Goal: Task Accomplishment & Management: Use online tool/utility

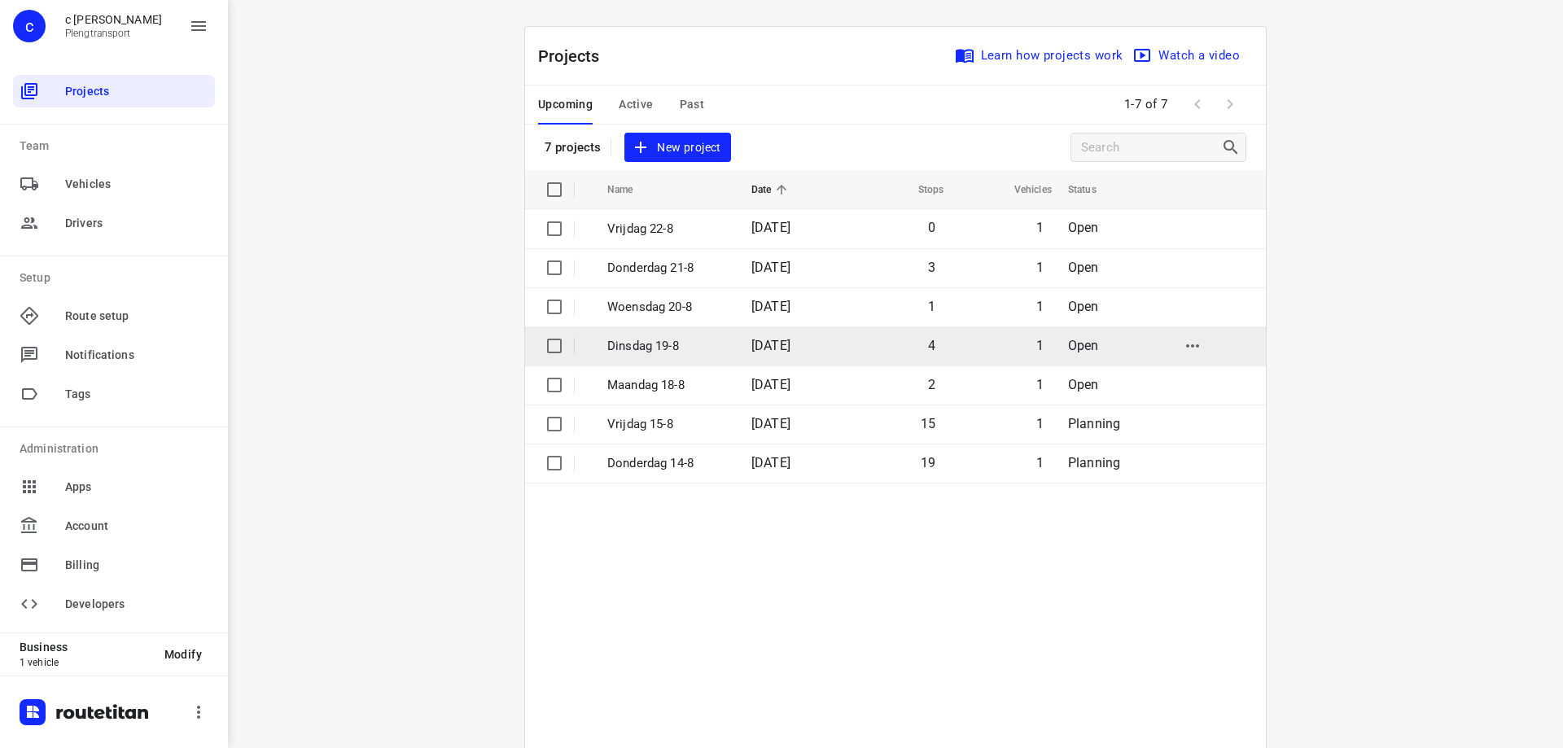
click at [629, 348] on p "Dinsdag 19-8" at bounding box center [667, 346] width 120 height 19
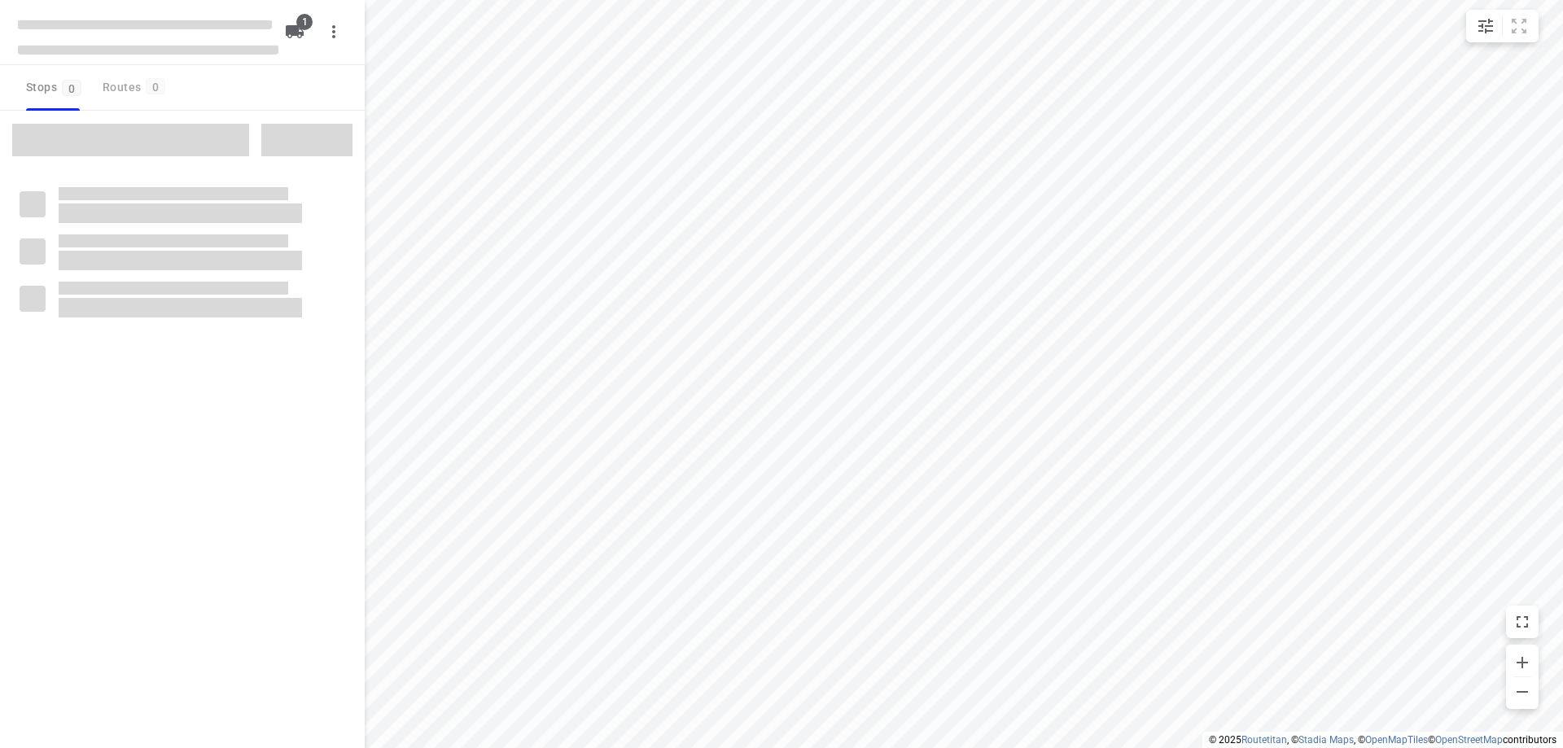
type input "distance"
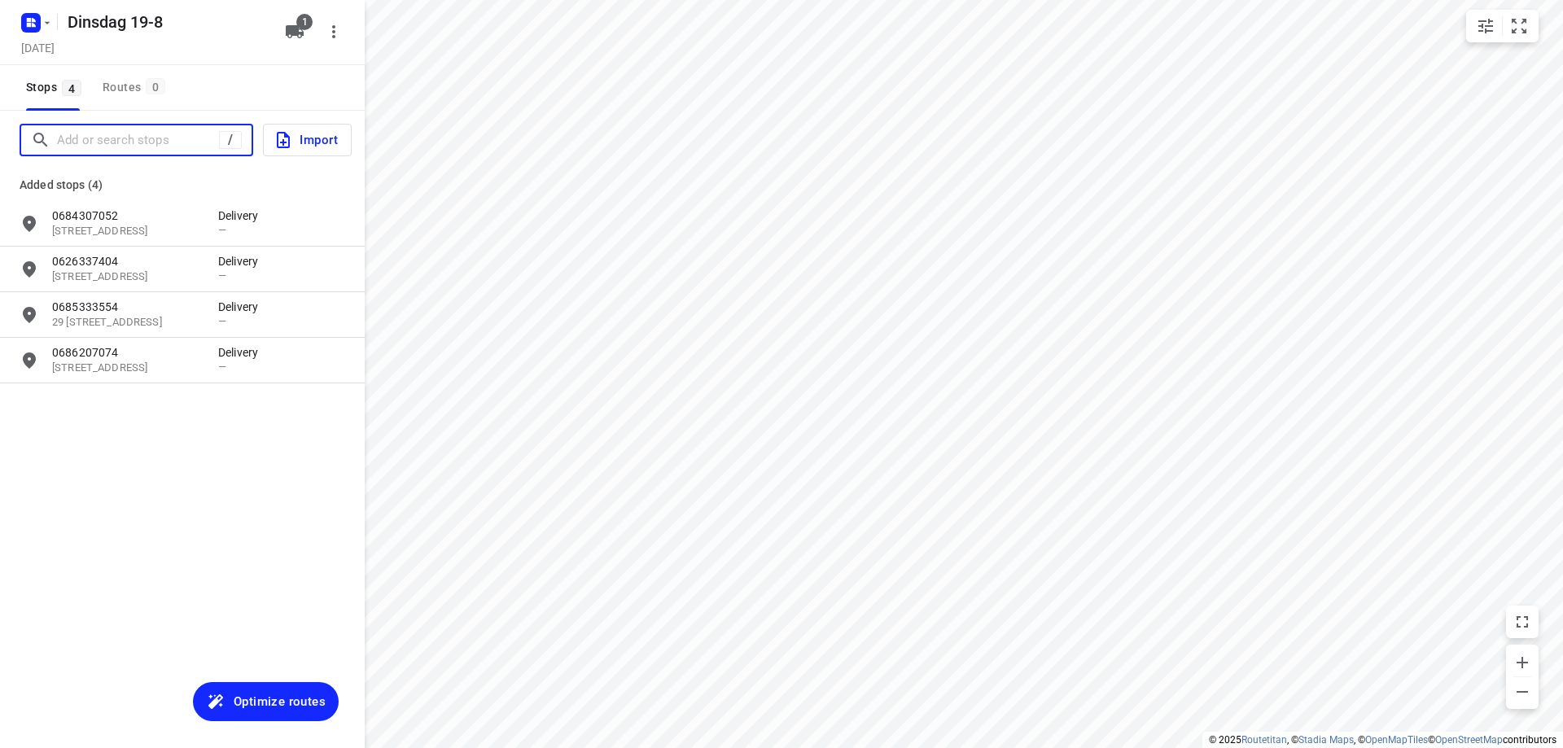
click at [107, 138] on input "Add or search stops" at bounding box center [138, 140] width 162 height 25
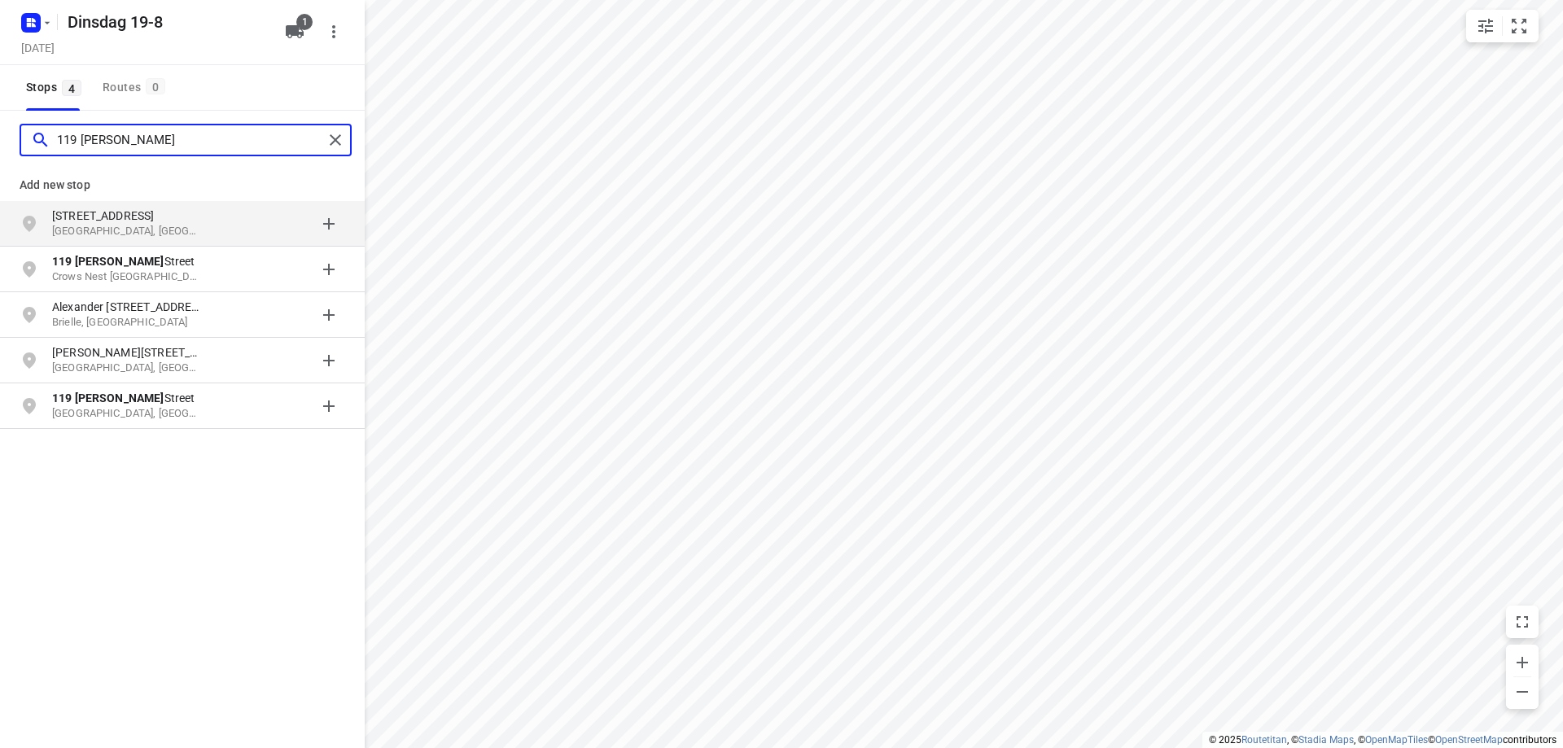
type input "119 [PERSON_NAME]"
click at [174, 225] on p "[GEOGRAPHIC_DATA], [GEOGRAPHIC_DATA]" at bounding box center [127, 231] width 150 height 15
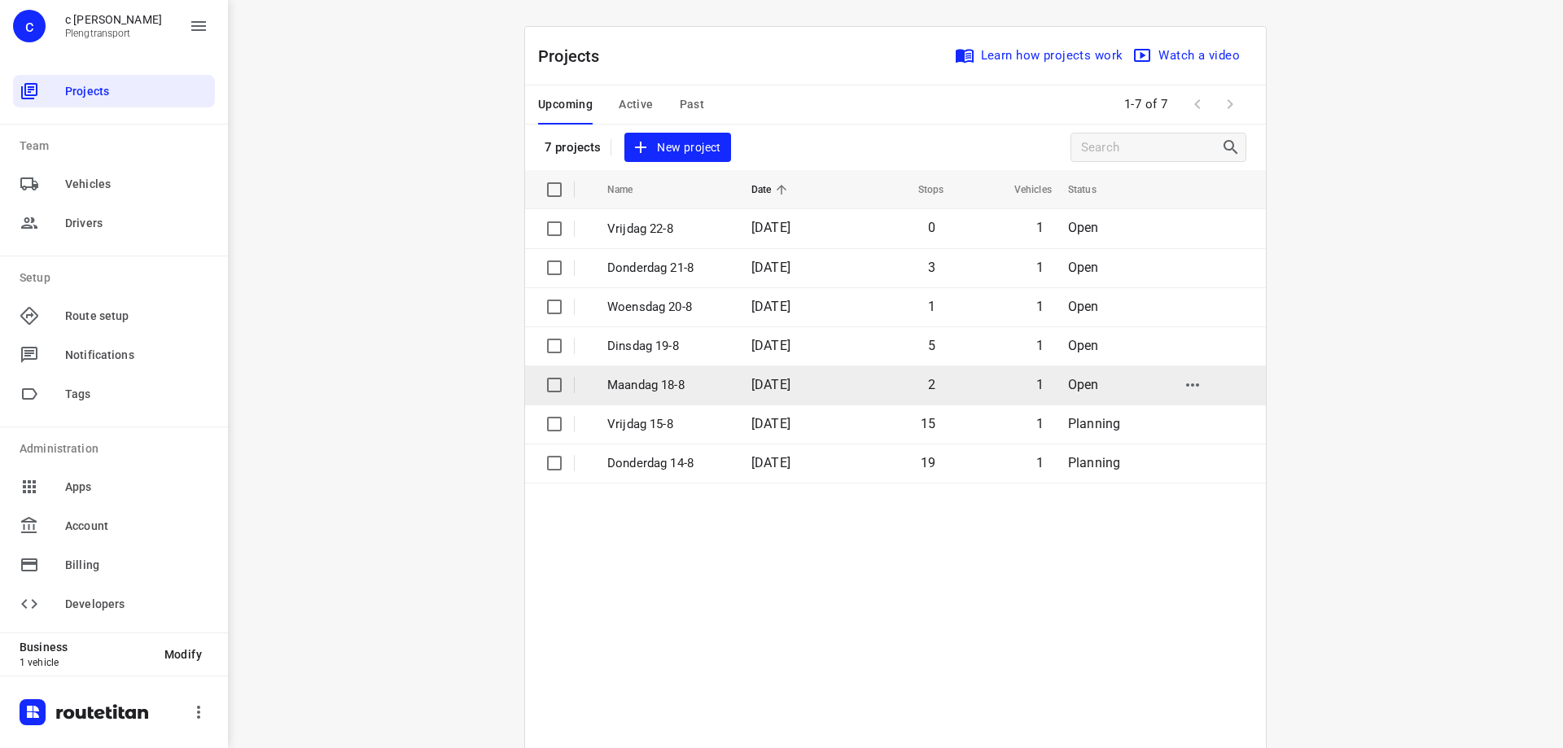
click at [720, 381] on td "Maandag 18-8" at bounding box center [664, 385] width 147 height 39
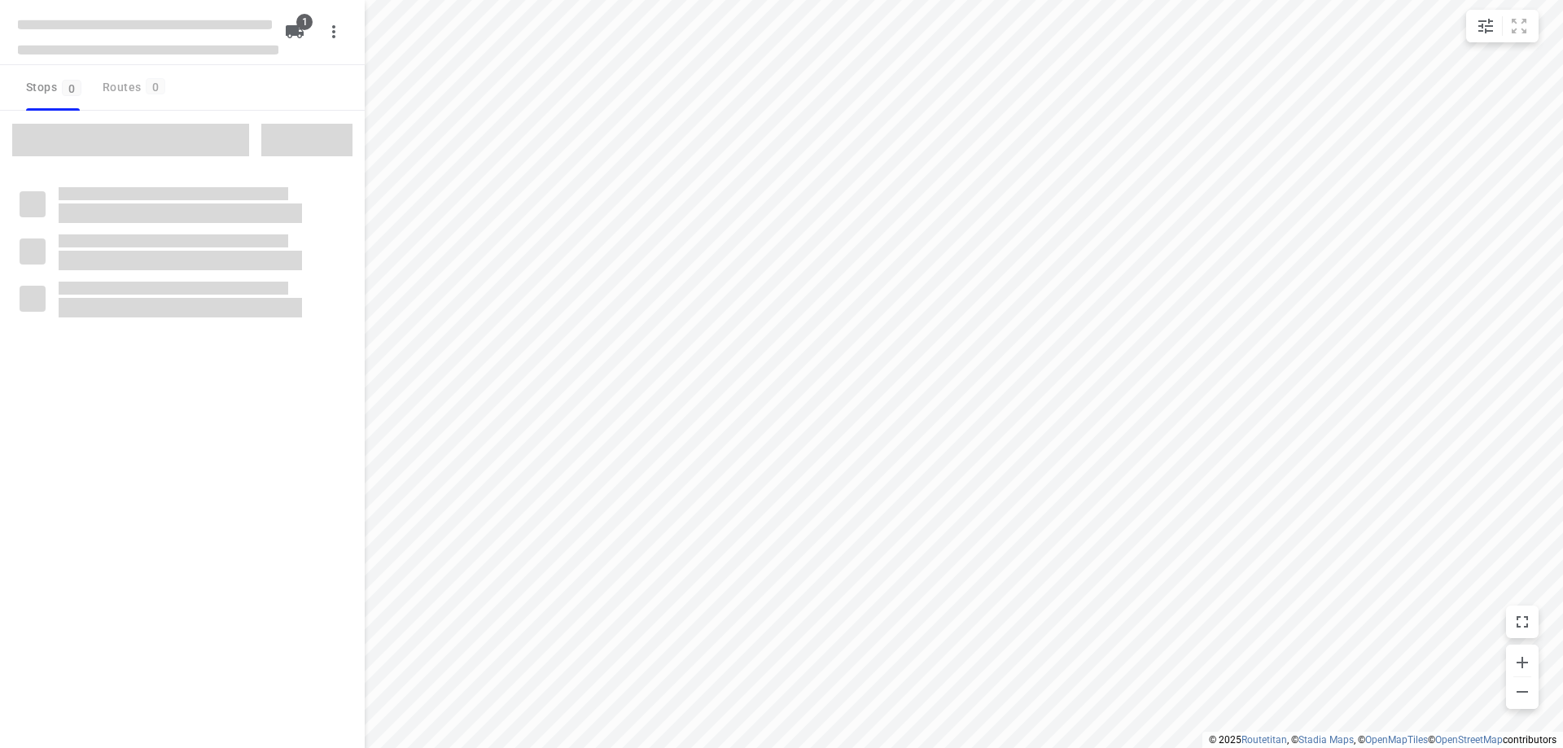
type input "distance"
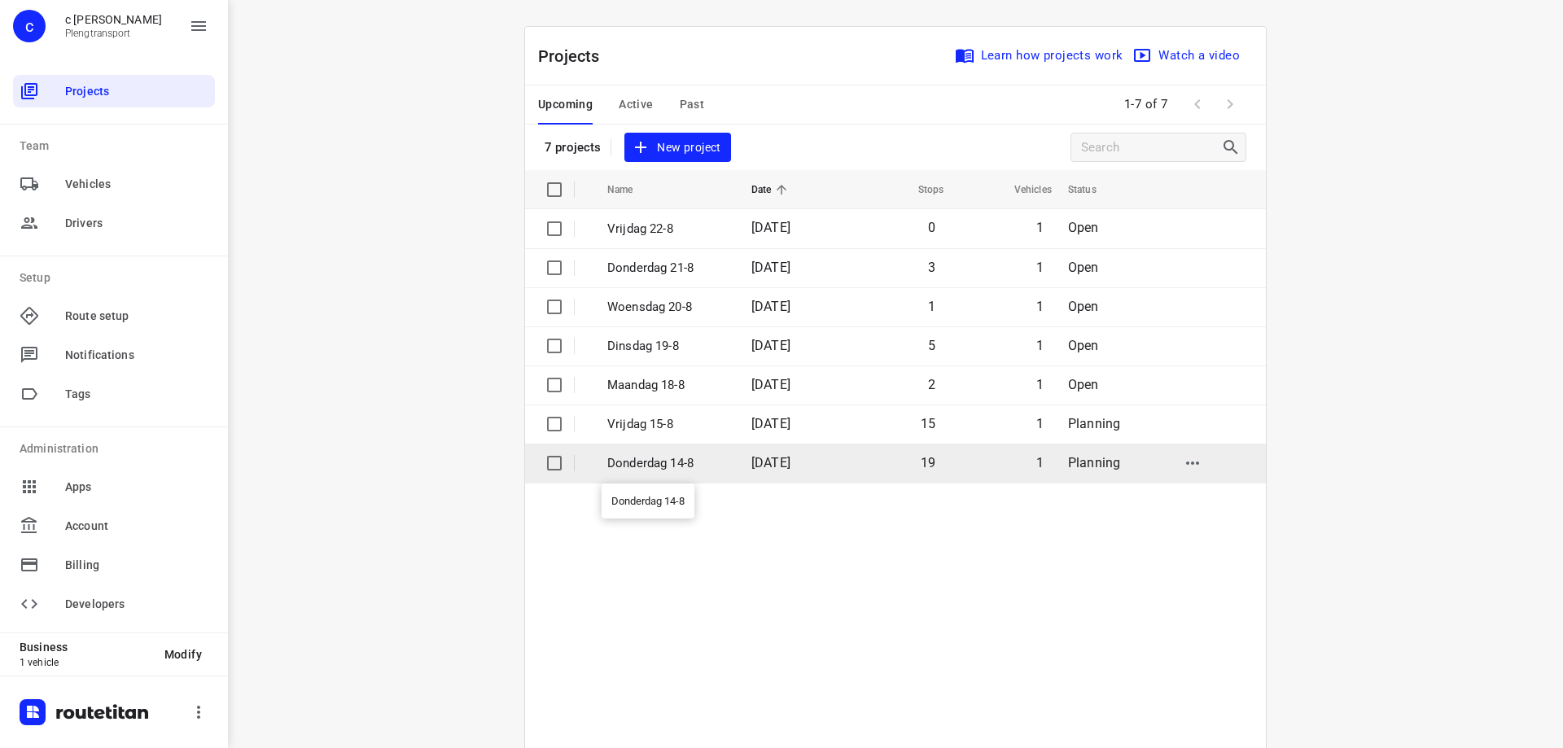
click at [689, 461] on p "Donderdag 14-8" at bounding box center [667, 463] width 120 height 19
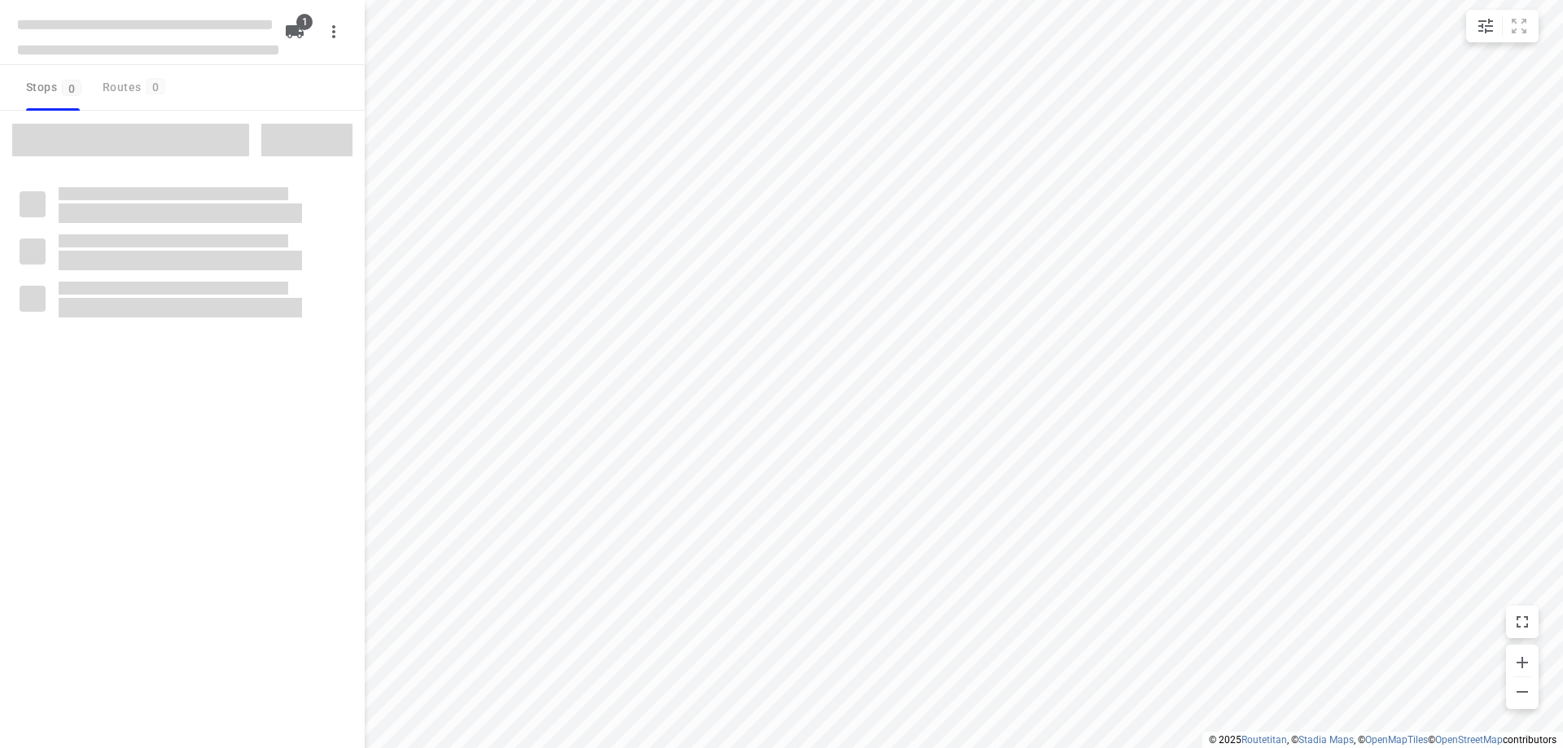
type input "distance"
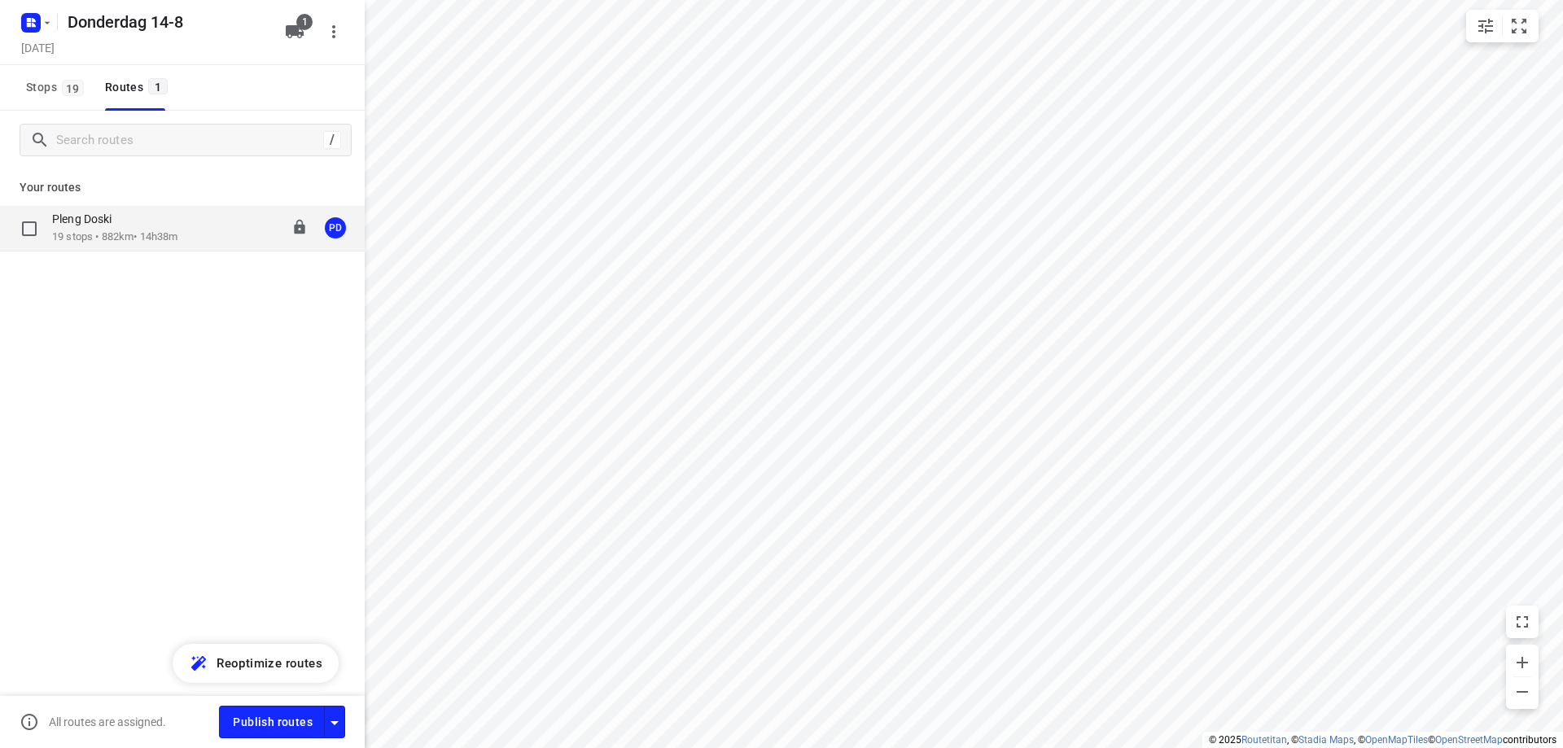
click at [154, 225] on div "Pleng Doski" at bounding box center [114, 221] width 125 height 18
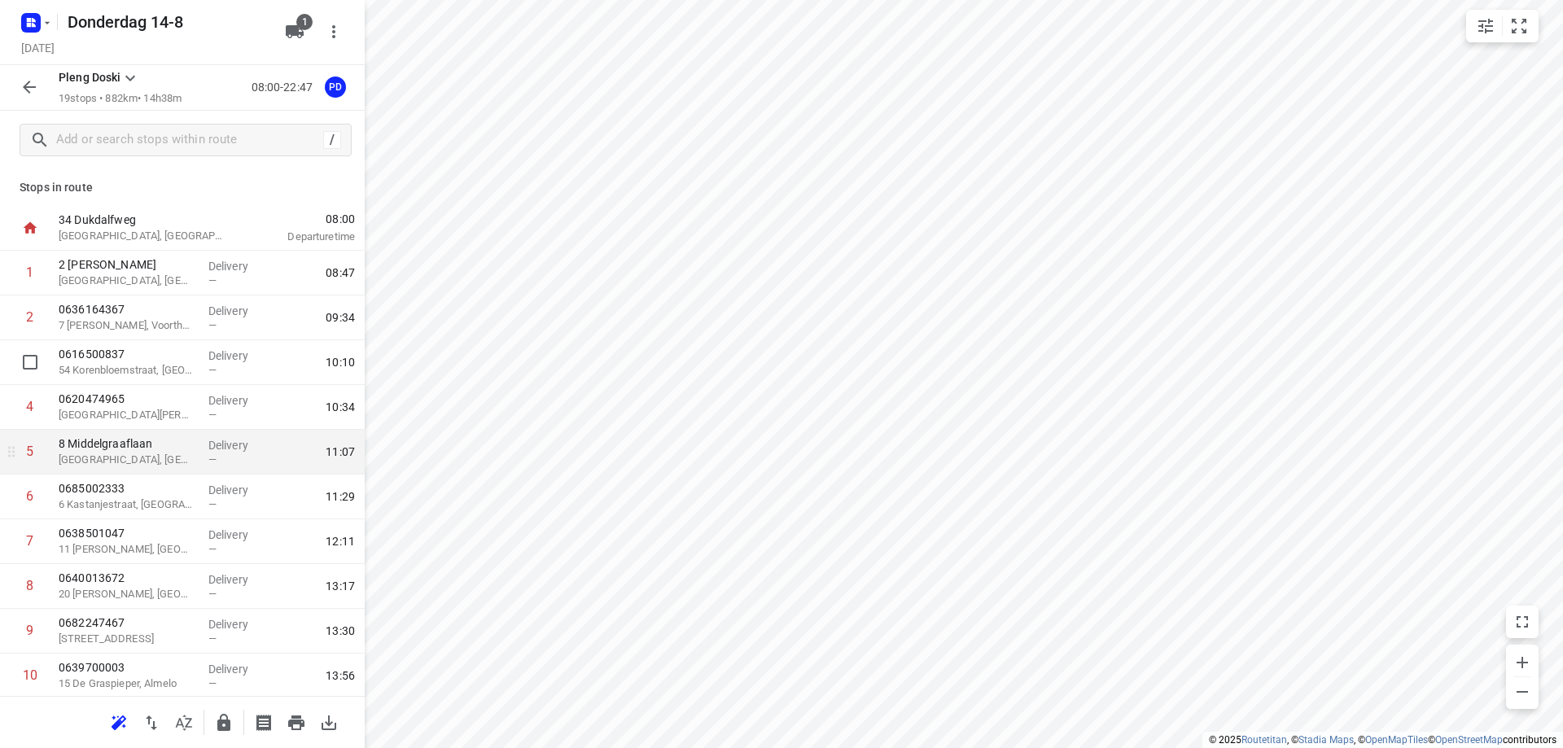
scroll to position [407, 0]
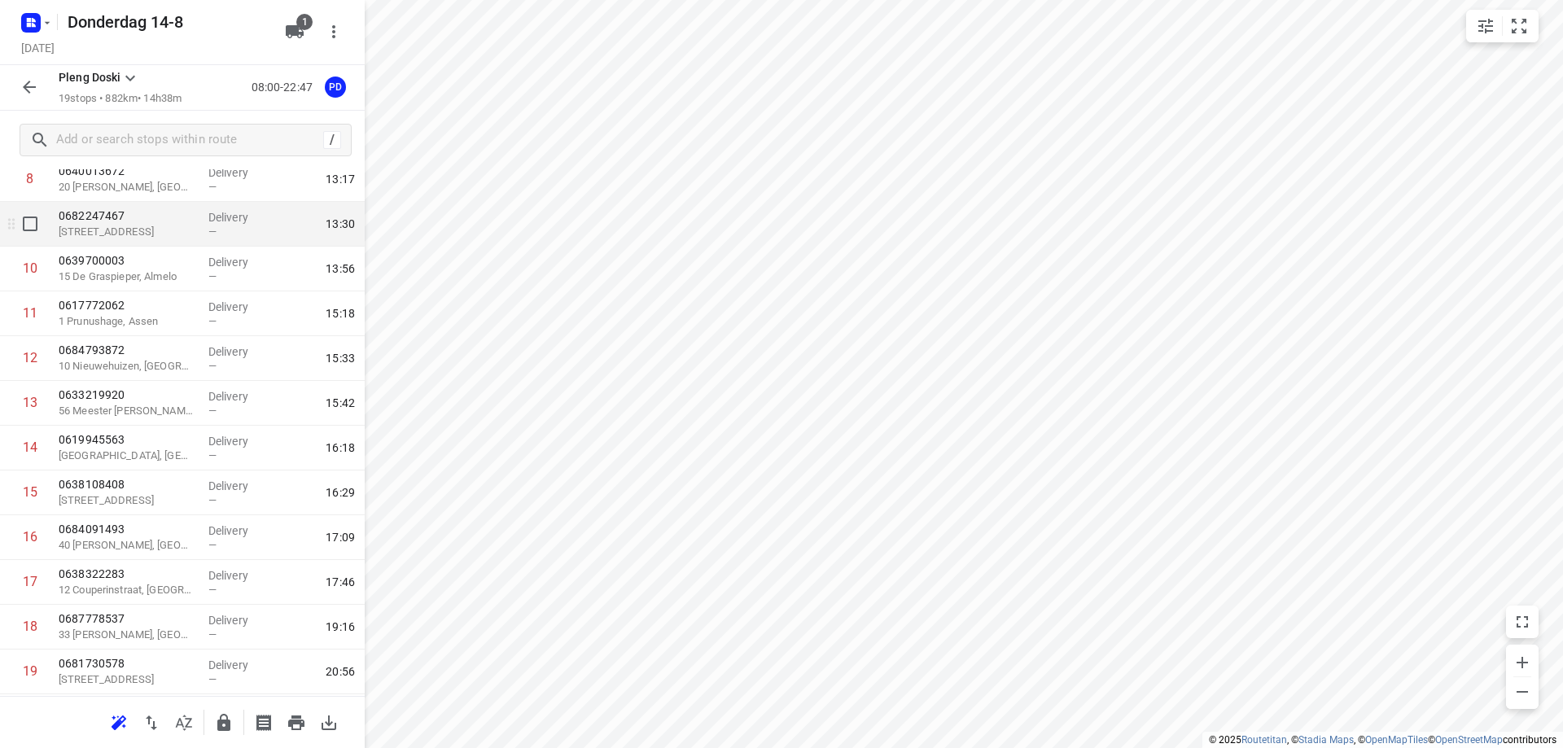
click at [182, 241] on div "0682247467 [GEOGRAPHIC_DATA], [GEOGRAPHIC_DATA]" at bounding box center [127, 224] width 150 height 45
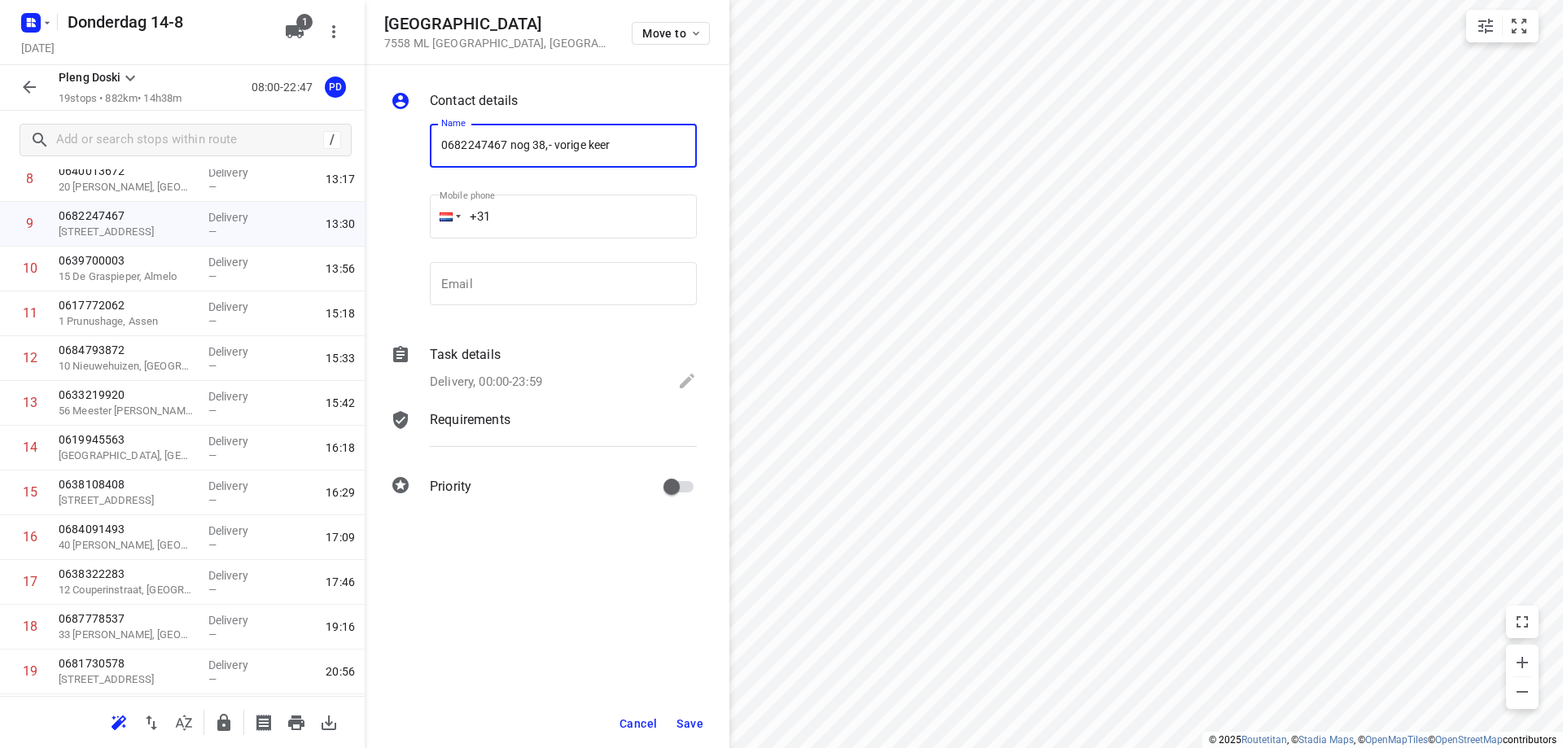
type input "0682247467 nog 38,- vorige keer"
click at [688, 717] on span "Save" at bounding box center [690, 723] width 27 height 13
